Goal: Task Accomplishment & Management: Manage account settings

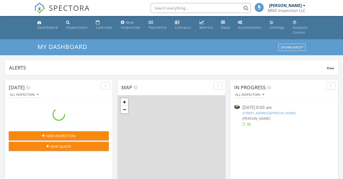
scroll to position [456, 343]
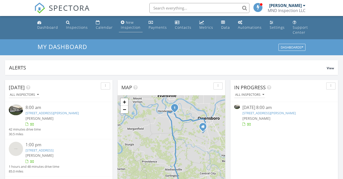
click at [129, 24] on div "New Inspection" at bounding box center [131, 25] width 20 height 10
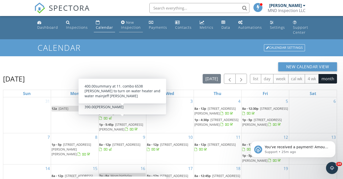
click at [121, 24] on div "New Inspection" at bounding box center [123, 22] width 4 height 4
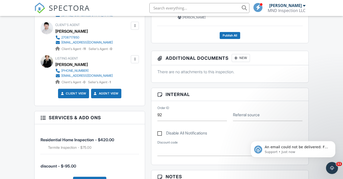
scroll to position [216, 0]
click at [134, 60] on div at bounding box center [134, 59] width 5 height 5
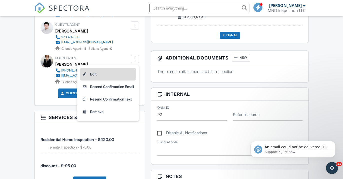
click at [102, 76] on li "Edit" at bounding box center [108, 74] width 56 height 13
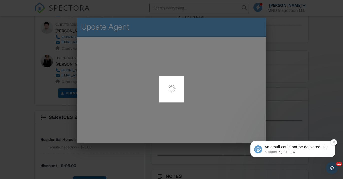
click at [304, 151] on p "Support • Just now" at bounding box center [297, 152] width 65 height 5
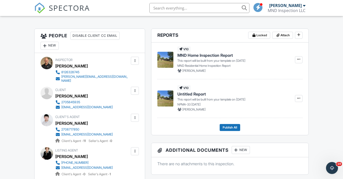
scroll to position [123, 0]
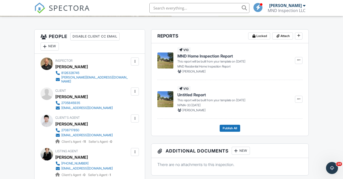
click at [135, 155] on div at bounding box center [134, 152] width 5 height 5
click at [108, 167] on li "Edit" at bounding box center [108, 167] width 56 height 13
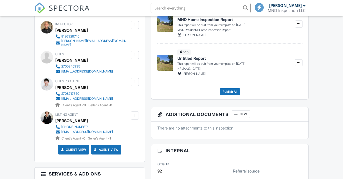
scroll to position [158, 0]
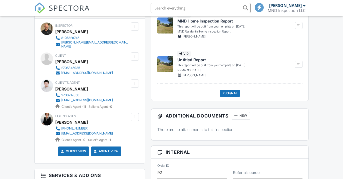
click at [135, 119] on div at bounding box center [134, 117] width 5 height 5
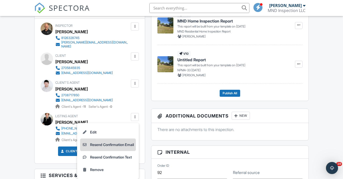
scroll to position [0, 0]
click at [120, 147] on li "Resend Confirmation Email" at bounding box center [108, 145] width 56 height 13
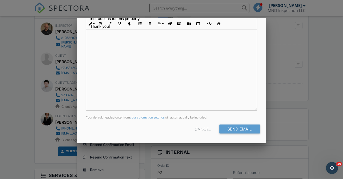
scroll to position [120, 0]
click at [235, 131] on input "Send Email" at bounding box center [239, 129] width 41 height 9
